Goal: Task Accomplishment & Management: Use online tool/utility

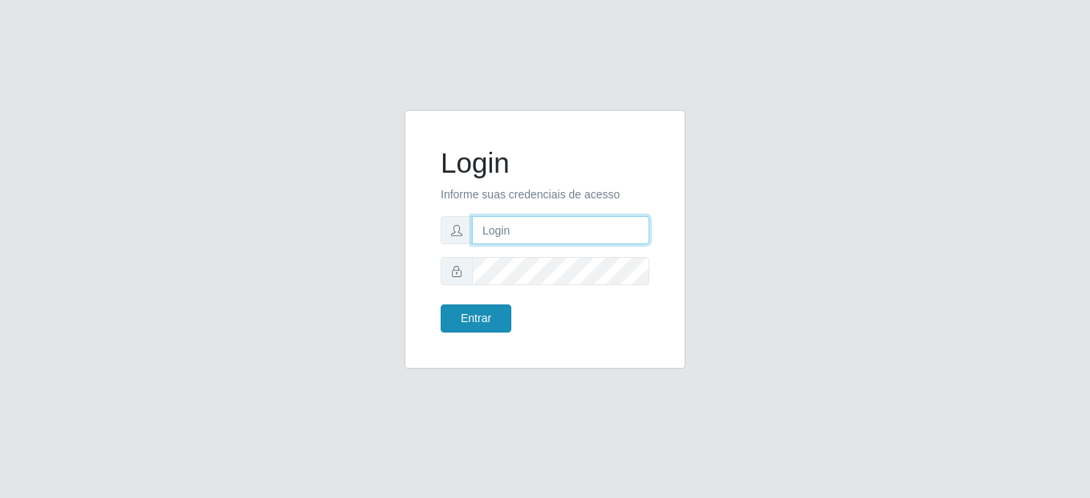
type input "mariabemais@B8"
click at [485, 319] on button "Entrar" at bounding box center [476, 318] width 71 height 28
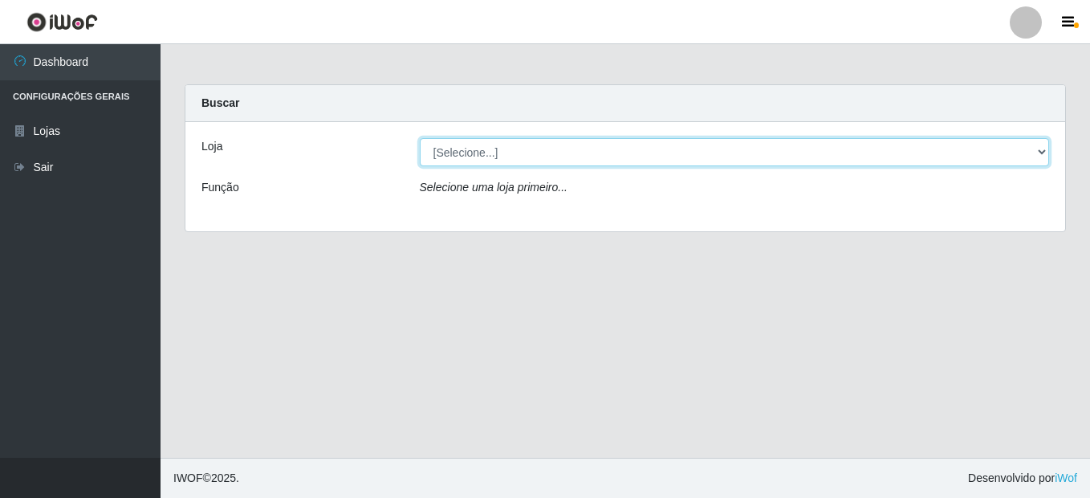
click at [463, 150] on select "[Selecione...] Bemais Supermercados - B8 [PERSON_NAME]" at bounding box center [735, 152] width 630 height 28
select select "413"
click at [420, 138] on select "[Selecione...] Bemais Supermercados - B8 [PERSON_NAME]" at bounding box center [735, 152] width 630 height 28
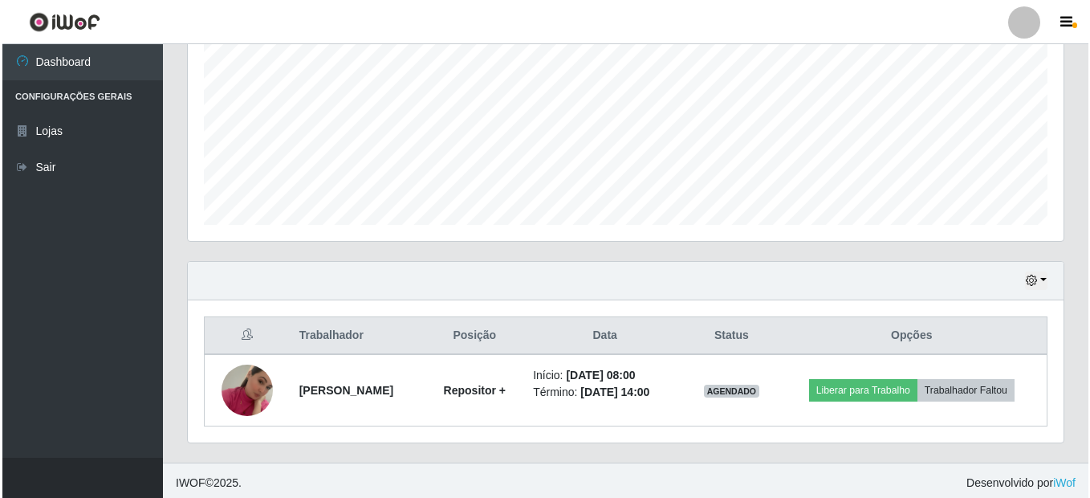
scroll to position [354, 0]
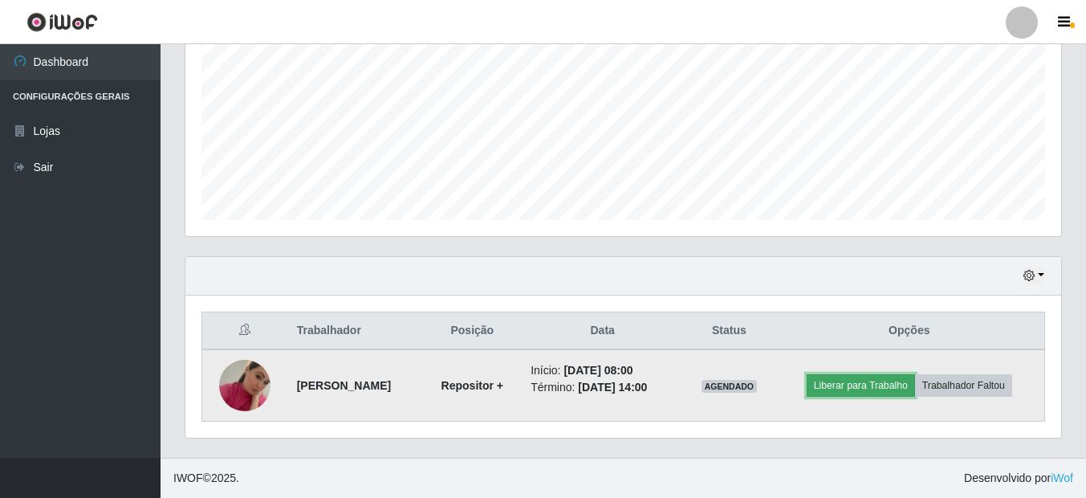
click at [903, 387] on button "Liberar para Trabalho" at bounding box center [861, 385] width 108 height 22
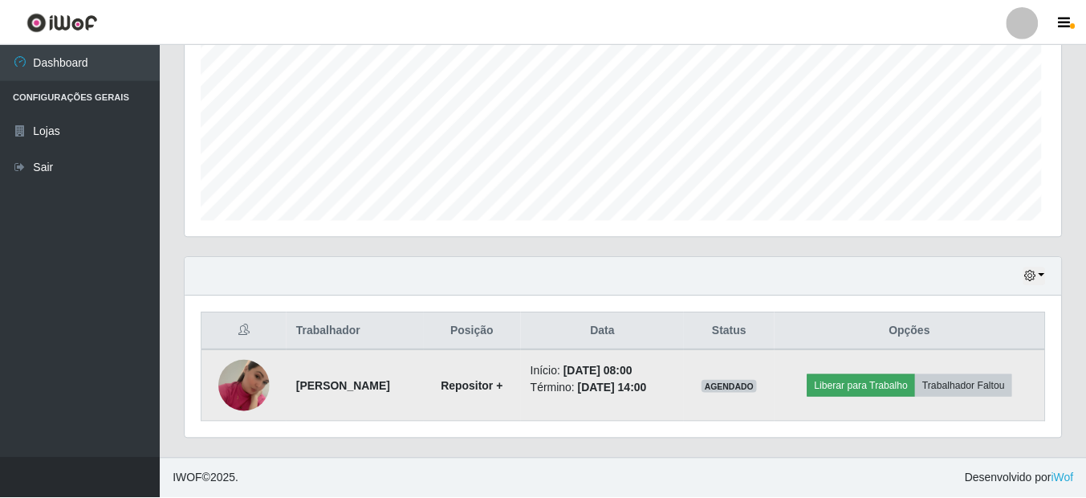
scroll to position [333, 868]
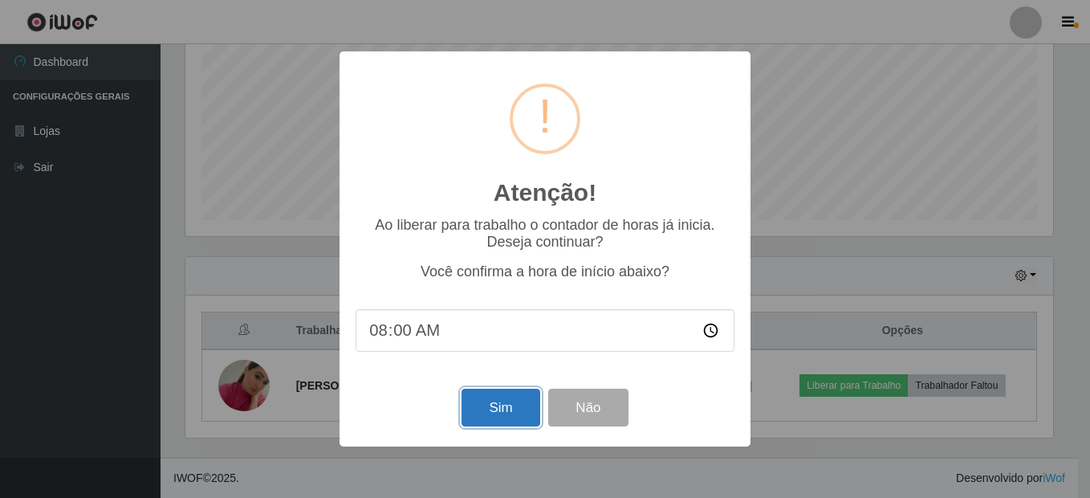
click at [490, 401] on button "Sim" at bounding box center [501, 408] width 78 height 38
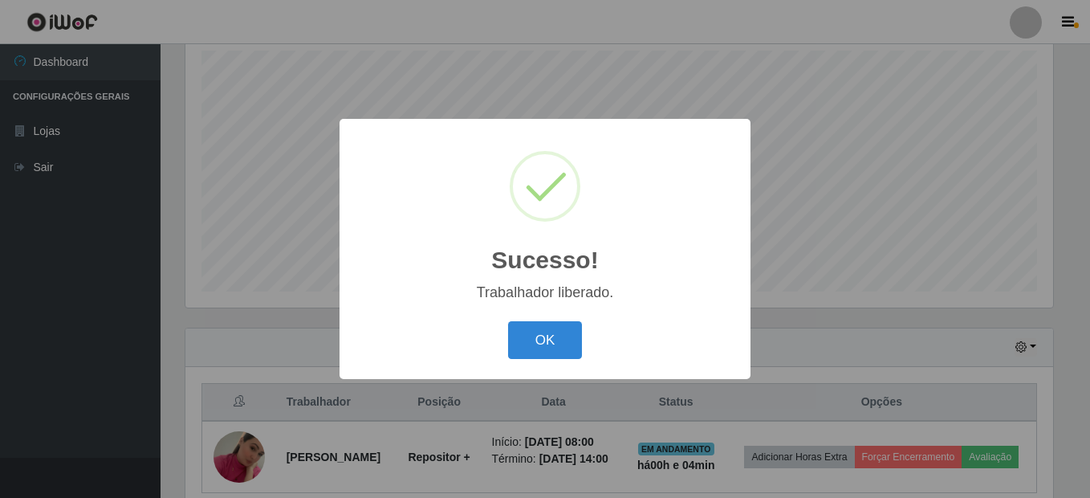
click at [508, 321] on button "OK" at bounding box center [545, 340] width 75 height 38
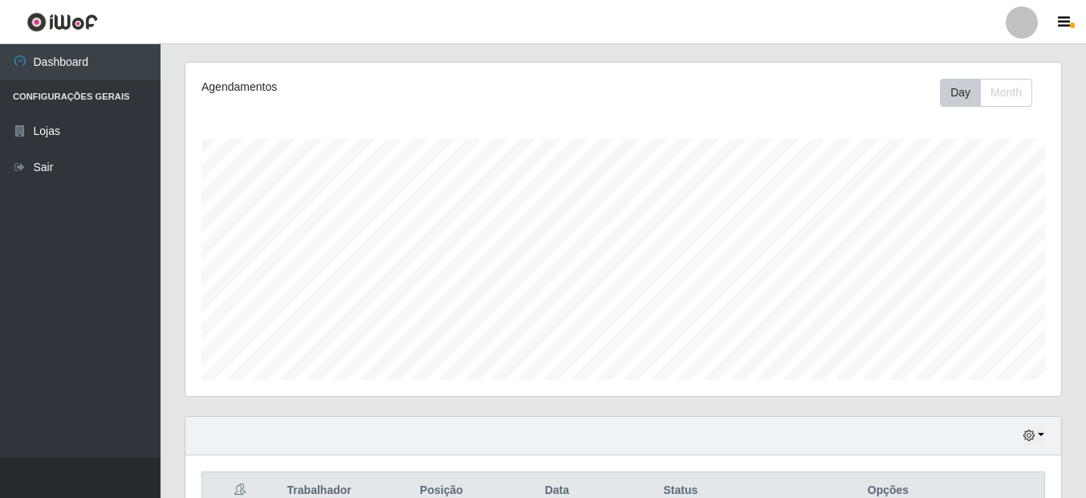
scroll to position [45, 0]
